Goal: Transaction & Acquisition: Book appointment/travel/reservation

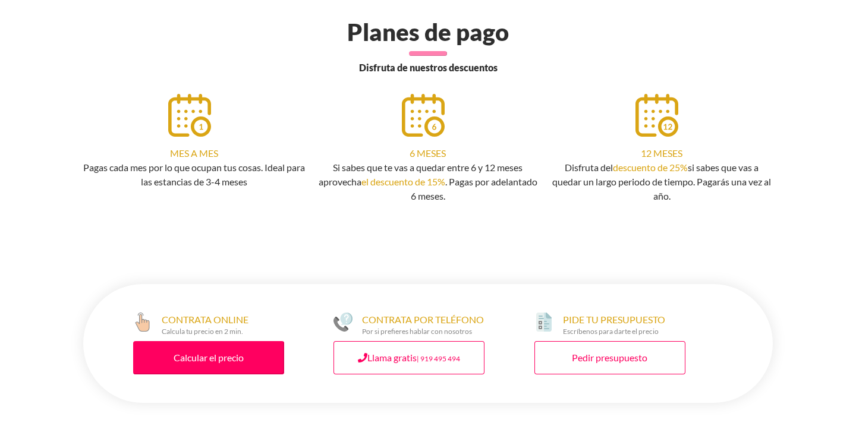
scroll to position [2185, 0]
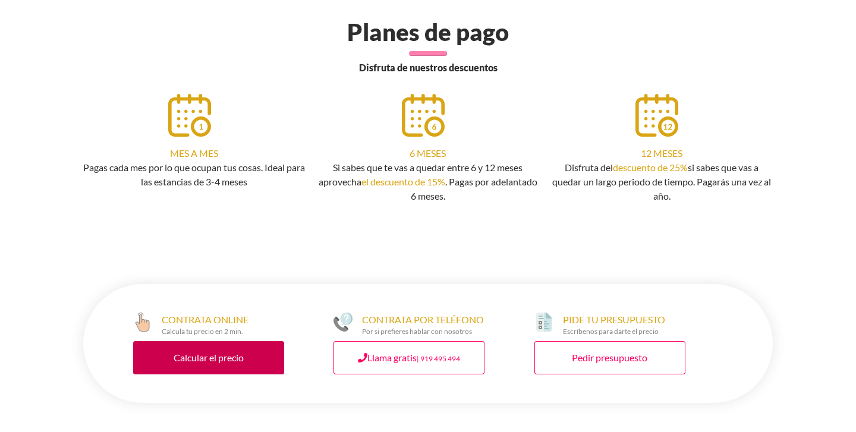
click at [170, 352] on link "Calcular el precio" at bounding box center [208, 357] width 151 height 33
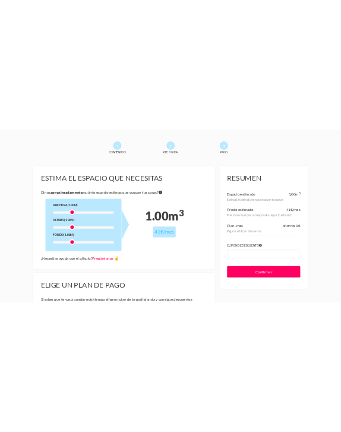
scroll to position [36, 0]
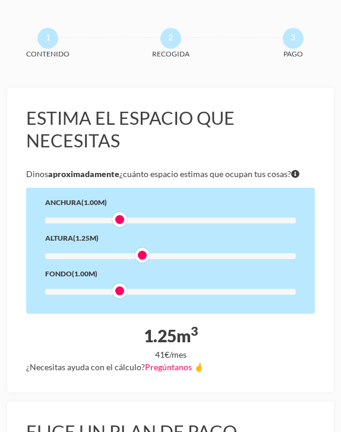
drag, startPoint x: 124, startPoint y: 255, endPoint x: 140, endPoint y: 256, distance: 16.7
click at [140, 256] on div at bounding box center [142, 255] width 15 height 15
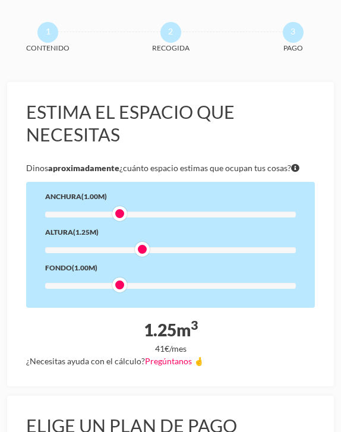
scroll to position [45, 0]
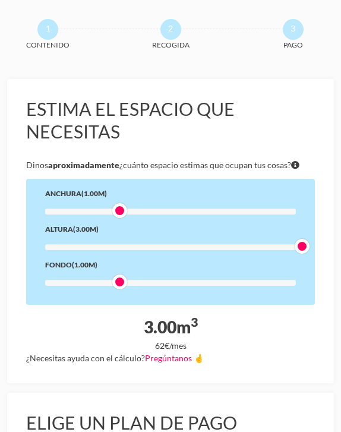
drag, startPoint x: 141, startPoint y: 246, endPoint x: 297, endPoint y: 269, distance: 158.1
click at [297, 269] on div "Anchura (1.00m) Altura (3.00m) Fondo (1.00m)" at bounding box center [170, 242] width 289 height 126
drag, startPoint x: 304, startPoint y: 245, endPoint x: 114, endPoint y: 246, distance: 190.3
click at [114, 246] on div at bounding box center [119, 246] width 15 height 15
drag, startPoint x: 118, startPoint y: 214, endPoint x: 159, endPoint y: 219, distance: 40.9
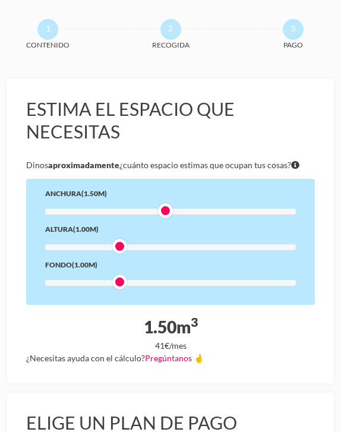
click at [159, 219] on div "Anchura (1.50m) Altura (1.00m) Fondo (1.00m)" at bounding box center [170, 242] width 289 height 126
drag, startPoint x: 121, startPoint y: 248, endPoint x: 180, endPoint y: 263, distance: 61.3
click at [180, 263] on div "Anchura (1.50m) Altura (1.75m) Fondo (1.00m)" at bounding box center [170, 242] width 289 height 126
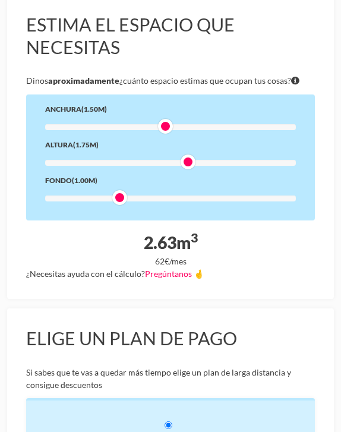
scroll to position [128, 0]
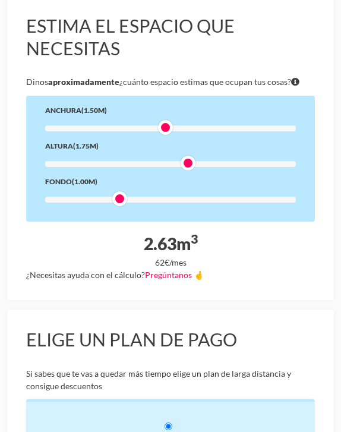
click at [120, 200] on div at bounding box center [119, 199] width 15 height 15
drag, startPoint x: 120, startPoint y: 200, endPoint x: 103, endPoint y: 203, distance: 16.9
click at [103, 203] on div "Anchura (1.50m) Altura (1.75m) Fondo (0.75m)" at bounding box center [170, 159] width 289 height 126
drag, startPoint x: 96, startPoint y: 198, endPoint x: 120, endPoint y: 200, distance: 23.9
click at [120, 200] on div at bounding box center [119, 199] width 15 height 15
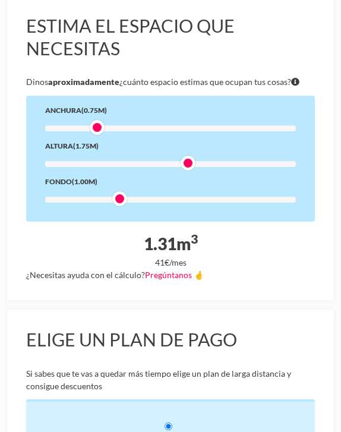
click at [105, 130] on div at bounding box center [97, 127] width 15 height 15
drag, startPoint x: 111, startPoint y: 196, endPoint x: 75, endPoint y: 196, distance: 35.7
click at [75, 197] on div at bounding box center [170, 200] width 251 height 6
click at [120, 201] on div at bounding box center [119, 199] width 15 height 15
drag, startPoint x: 185, startPoint y: 160, endPoint x: 137, endPoint y: 160, distance: 48.2
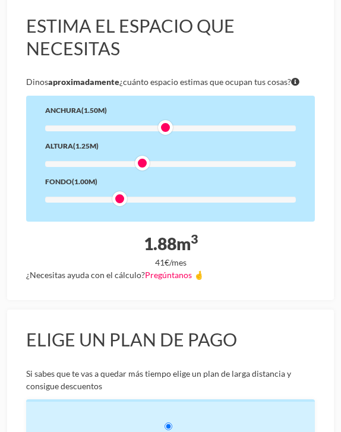
click at [137, 160] on div at bounding box center [142, 163] width 15 height 15
drag, startPoint x: 164, startPoint y: 130, endPoint x: 111, endPoint y: 128, distance: 53.0
click at [111, 128] on div at bounding box center [170, 128] width 251 height 6
drag, startPoint x: 142, startPoint y: 167, endPoint x: 124, endPoint y: 165, distance: 18.5
click at [124, 165] on div at bounding box center [119, 163] width 15 height 15
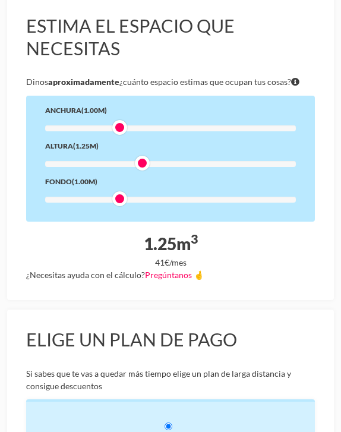
drag, startPoint x: 120, startPoint y: 161, endPoint x: 144, endPoint y: 161, distance: 23.8
click at [144, 161] on div at bounding box center [142, 163] width 15 height 15
drag, startPoint x: 117, startPoint y: 124, endPoint x: 137, endPoint y: 124, distance: 20.2
click at [137, 124] on div at bounding box center [142, 127] width 15 height 15
drag, startPoint x: 112, startPoint y: 203, endPoint x: 128, endPoint y: 202, distance: 16.7
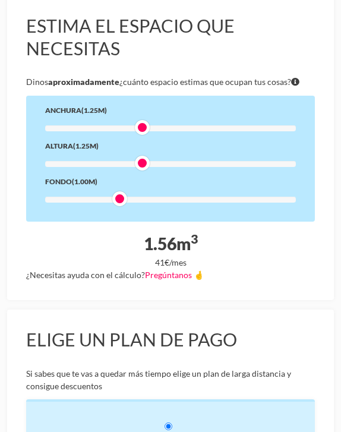
click at [128, 202] on div "Anchura (1.25m) Altura (1.25m) Fondo (1.00m)" at bounding box center [170, 159] width 289 height 126
drag, startPoint x: 121, startPoint y: 198, endPoint x: 148, endPoint y: 202, distance: 27.0
click at [148, 202] on div at bounding box center [142, 199] width 15 height 15
drag, startPoint x: 143, startPoint y: 160, endPoint x: 164, endPoint y: 162, distance: 20.3
click at [164, 162] on div at bounding box center [165, 163] width 15 height 15
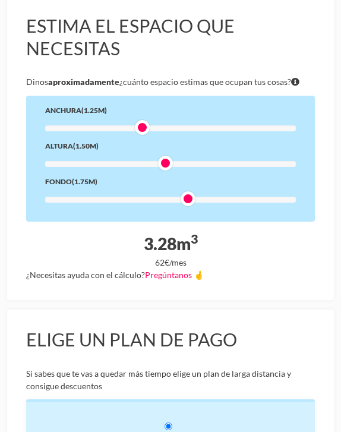
drag, startPoint x: 146, startPoint y: 197, endPoint x: 183, endPoint y: 197, distance: 36.3
click at [183, 197] on div at bounding box center [188, 199] width 15 height 15
drag, startPoint x: 145, startPoint y: 127, endPoint x: 181, endPoint y: 127, distance: 36.3
click at [181, 127] on div at bounding box center [188, 127] width 15 height 15
drag, startPoint x: 186, startPoint y: 196, endPoint x: 212, endPoint y: 202, distance: 26.1
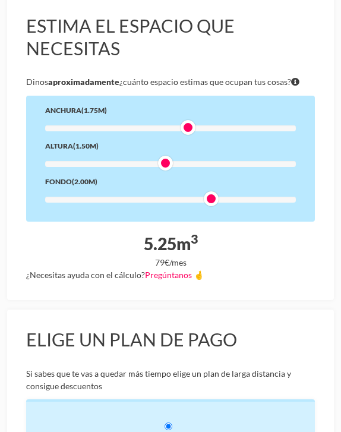
click at [212, 202] on div at bounding box center [211, 199] width 15 height 15
drag, startPoint x: 162, startPoint y: 156, endPoint x: 189, endPoint y: 159, distance: 26.9
click at [189, 159] on div at bounding box center [188, 163] width 15 height 15
click at [212, 202] on div at bounding box center [211, 199] width 15 height 15
drag, startPoint x: 212, startPoint y: 202, endPoint x: 248, endPoint y: 206, distance: 36.0
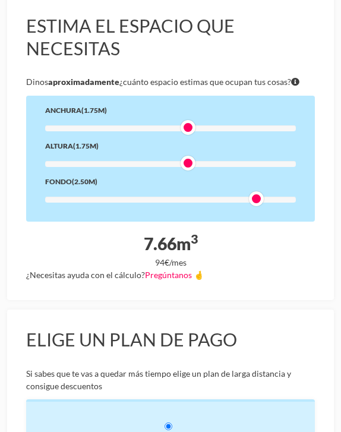
click at [248, 206] on div "Anchura (1.75m) Altura (1.75m) Fondo (2.50m)" at bounding box center [170, 159] width 289 height 126
drag, startPoint x: 189, startPoint y: 161, endPoint x: 210, endPoint y: 165, distance: 21.7
click at [210, 165] on div at bounding box center [211, 163] width 15 height 15
click at [207, 165] on div at bounding box center [211, 163] width 15 height 15
drag, startPoint x: 207, startPoint y: 165, endPoint x: 250, endPoint y: 171, distance: 43.3
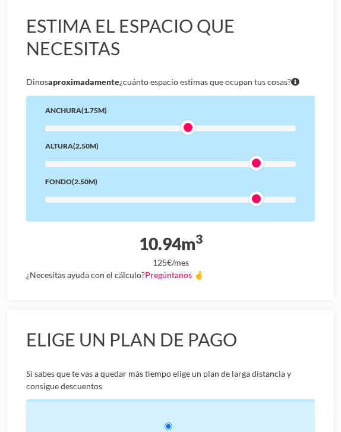
click at [250, 171] on div "Anchura (1.75m) Altura (2.50m) Fondo (2.50m)" at bounding box center [170, 159] width 289 height 126
